Goal: Book appointment/travel/reservation

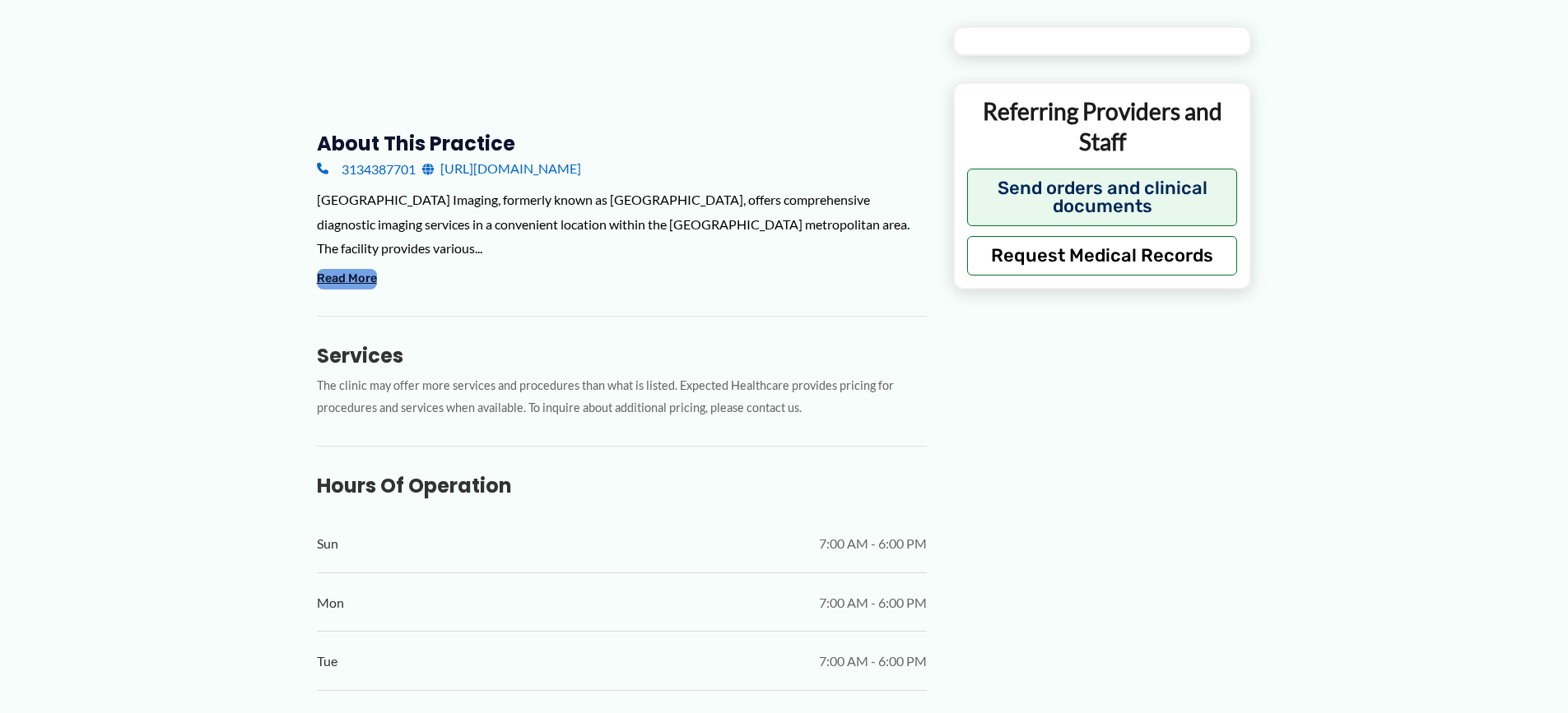
type input "**********"
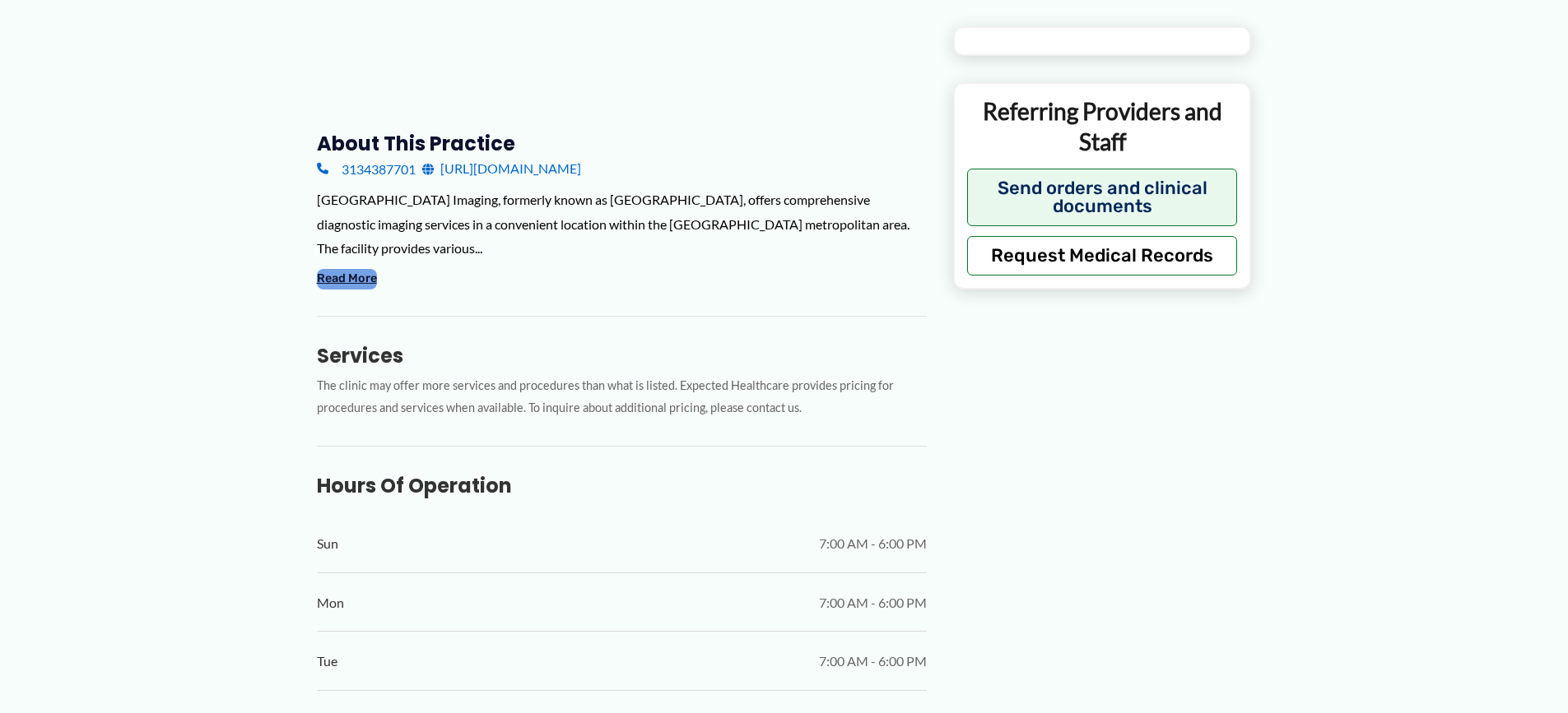
type input "**********"
click at [318, 276] on button "Read More" at bounding box center [347, 278] width 60 height 19
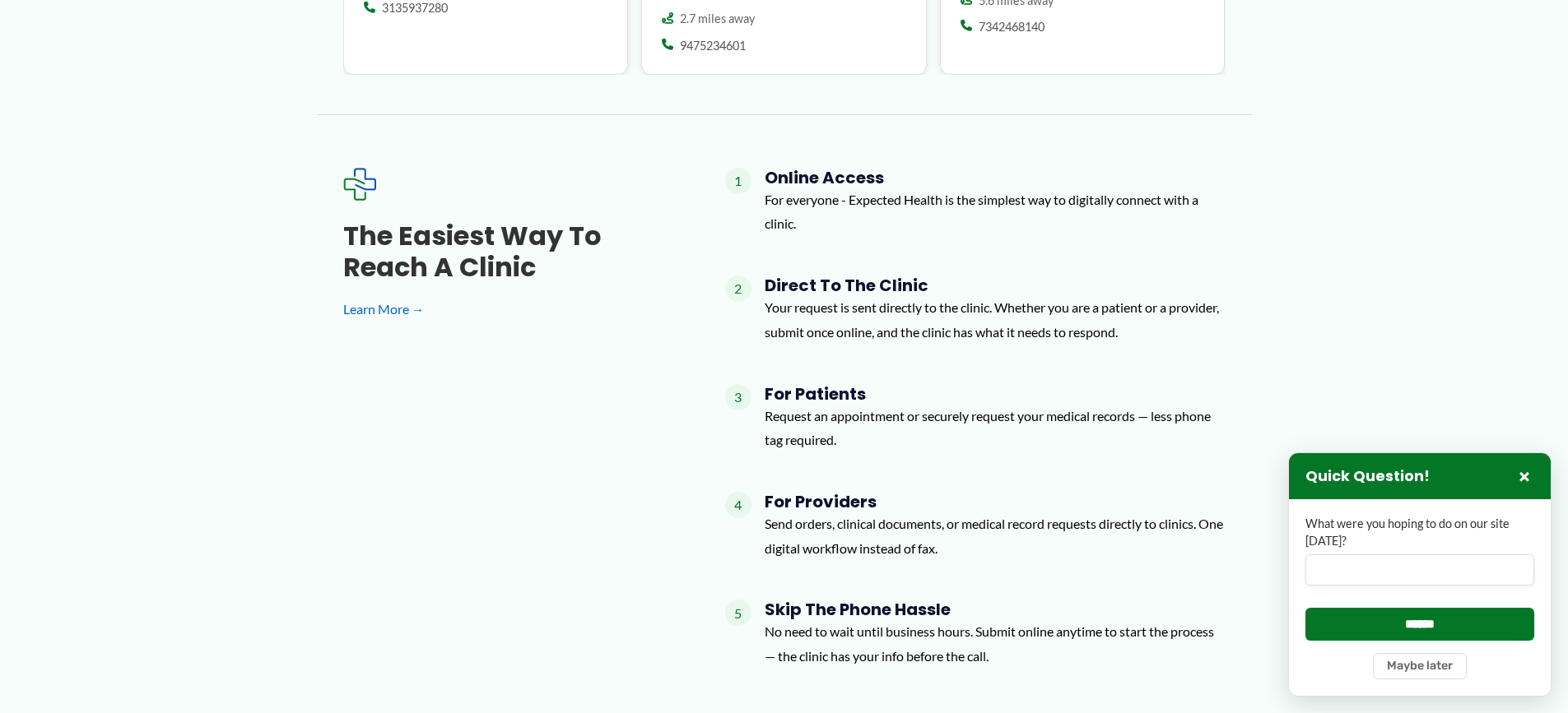
scroll to position [2302, 0]
